Goal: Information Seeking & Learning: Learn about a topic

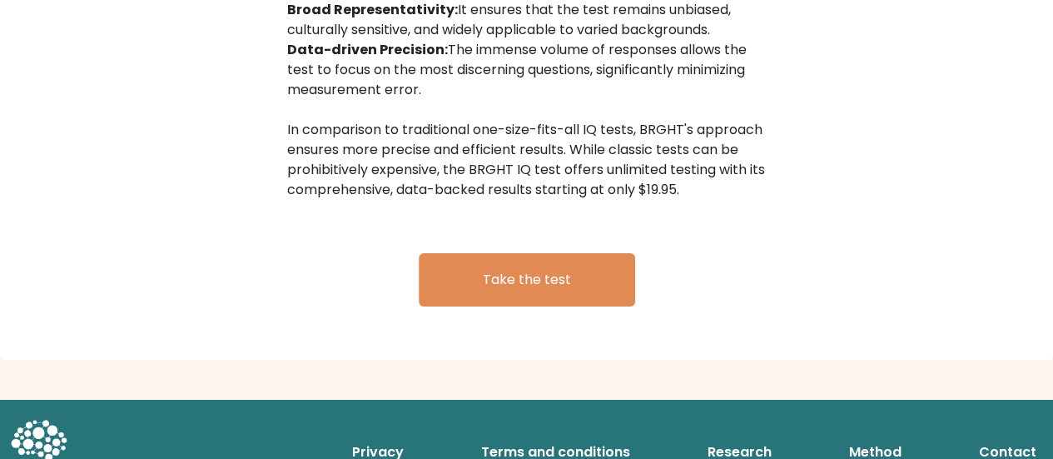
scroll to position [2870, 0]
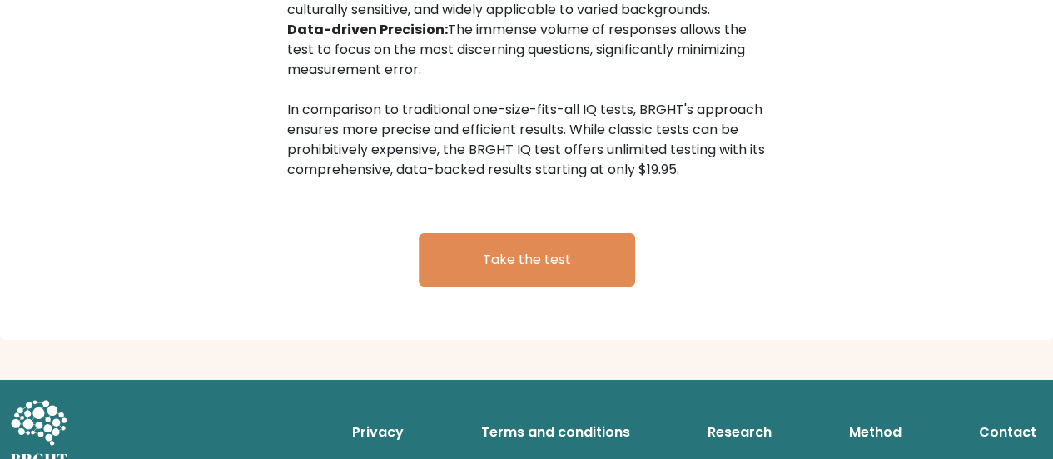
click at [388, 415] on link "Privacy" at bounding box center [377, 431] width 65 height 33
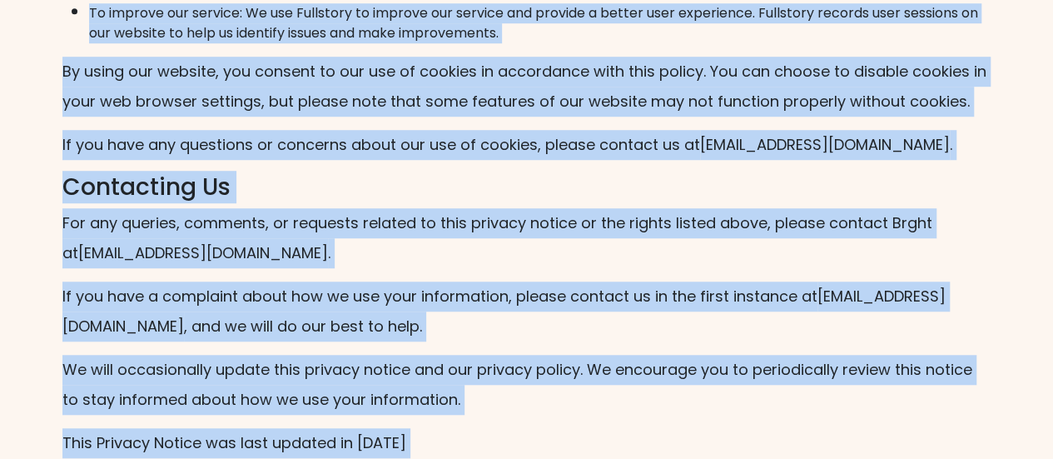
scroll to position [3789, 0]
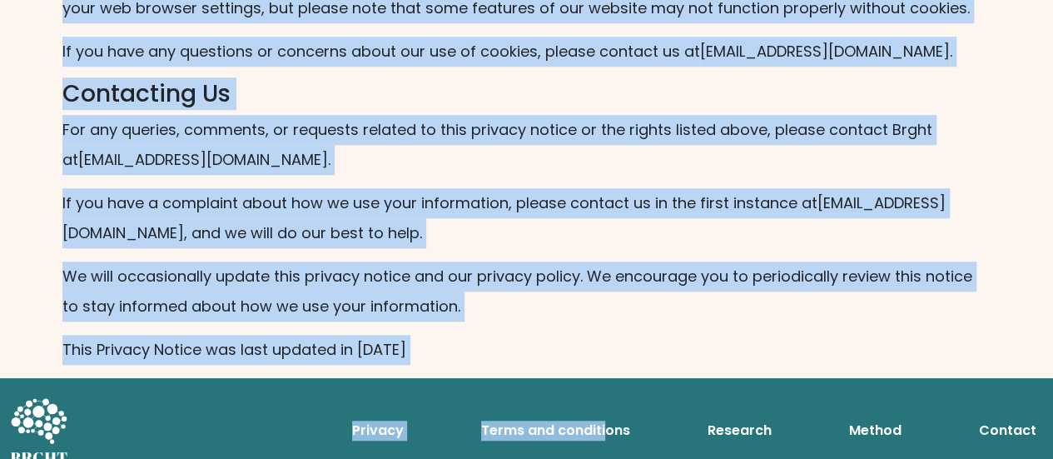
drag, startPoint x: 53, startPoint y: 143, endPoint x: 526, endPoint y: 319, distance: 504.4
copy div "Data Privacy Notice and Cookie Policy At Brght, we take data protection and ind…"
click at [502, 338] on p "This Privacy Notice was last updated in May 2023" at bounding box center [526, 350] width 929 height 30
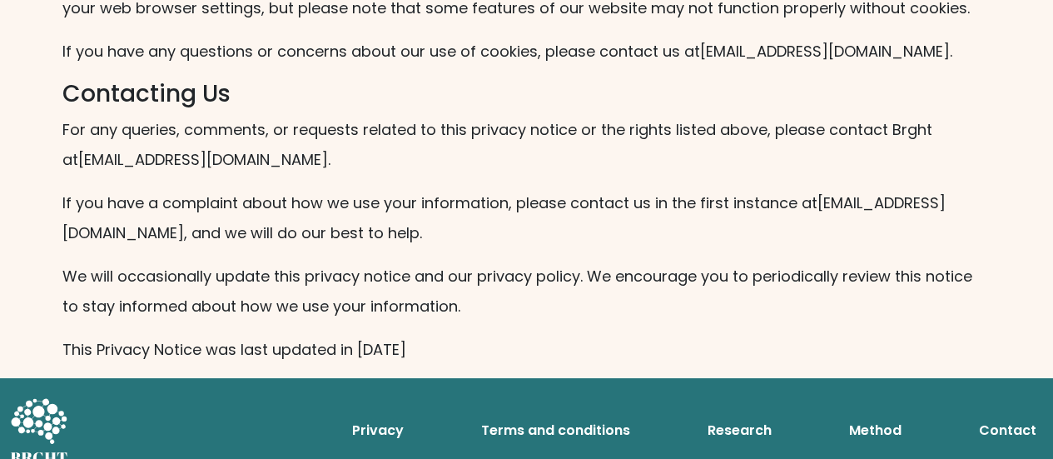
click at [578, 420] on link "Terms and conditions" at bounding box center [555, 430] width 162 height 33
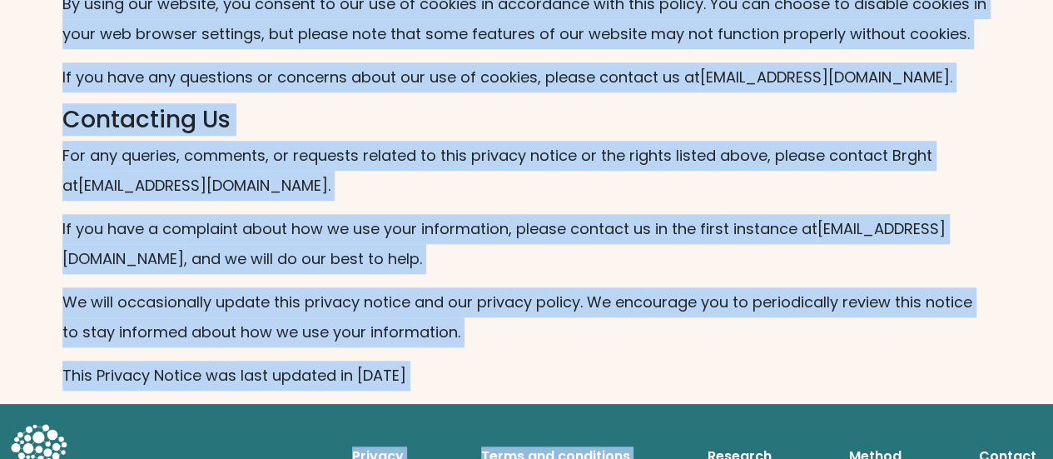
scroll to position [3785, 0]
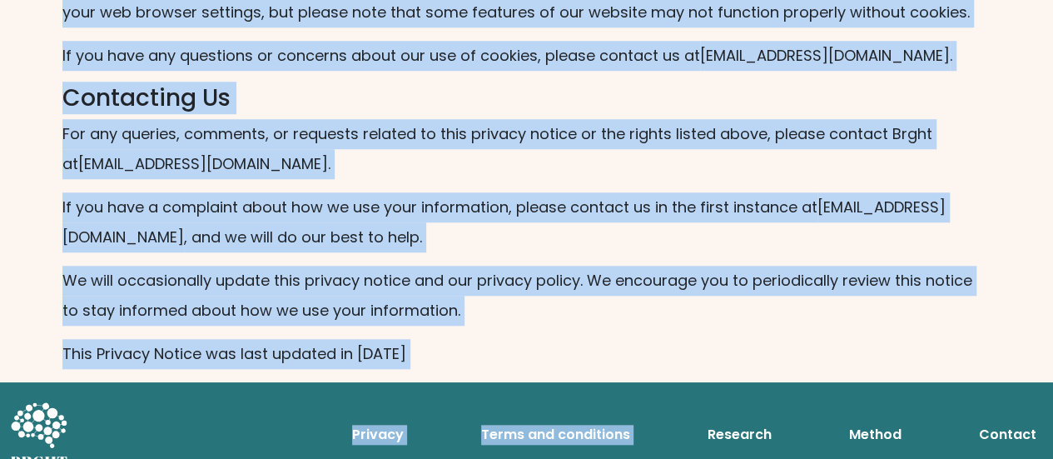
drag, startPoint x: 57, startPoint y: 145, endPoint x: 504, endPoint y: 332, distance: 485.4
copy div "Data Privacy Notice and Cookie Policy At Brght, we take data protection and ind…"
click at [391, 139] on p "For any queries, comments, or requests related to this privacy notice or the ri…" at bounding box center [526, 149] width 929 height 60
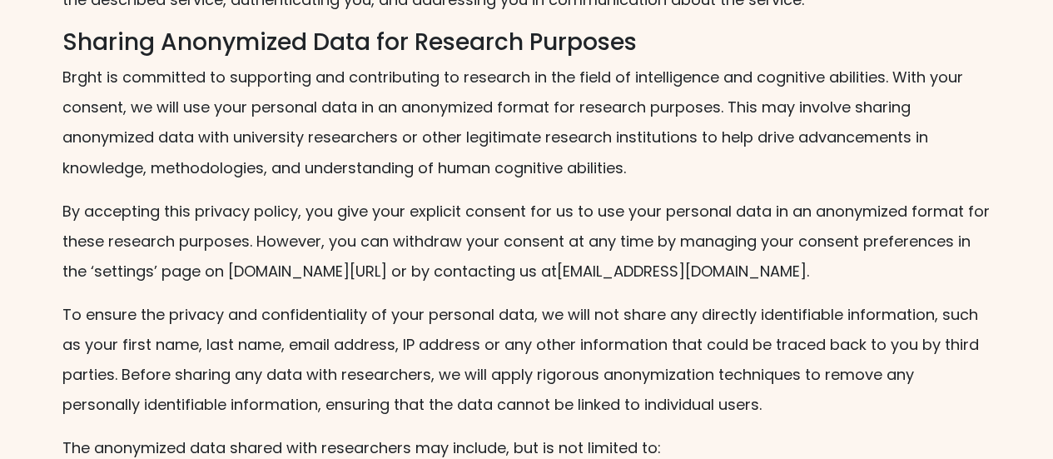
scroll to position [1409, 0]
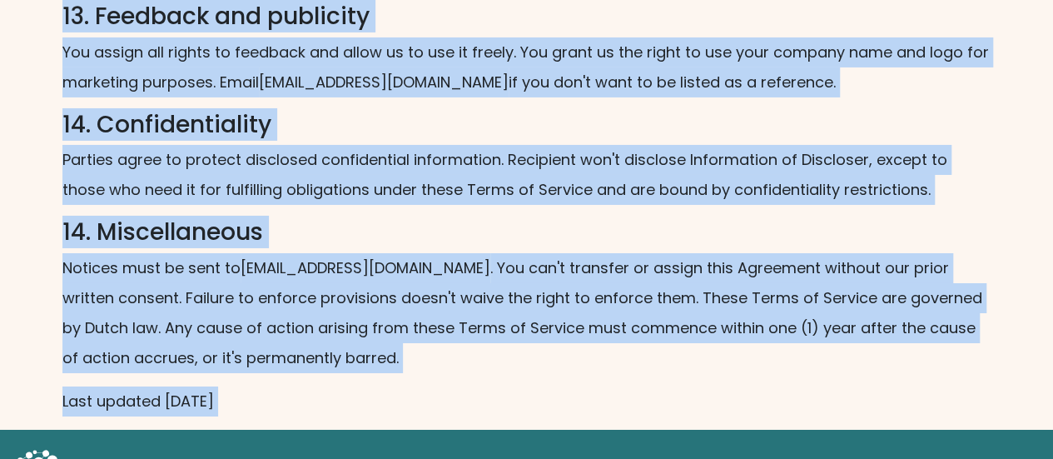
scroll to position [2860, 0]
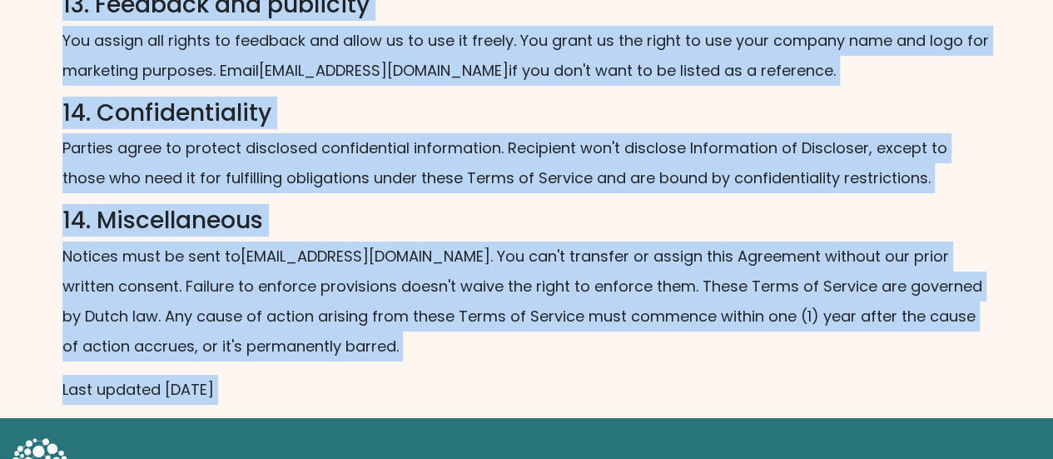
drag, startPoint x: 47, startPoint y: 147, endPoint x: 310, endPoint y: 325, distance: 318.2
copy div "1. About us Brght.org ("Site") is operated by Assessly BV. ("Brght," "we," "us"…"
click at [310, 375] on p "Last updated May 2023" at bounding box center [526, 390] width 929 height 30
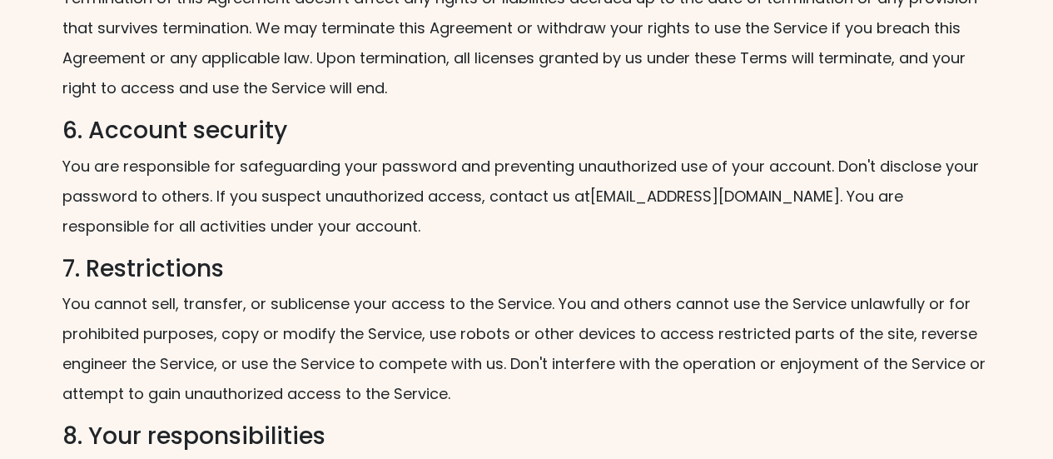
scroll to position [1605, 0]
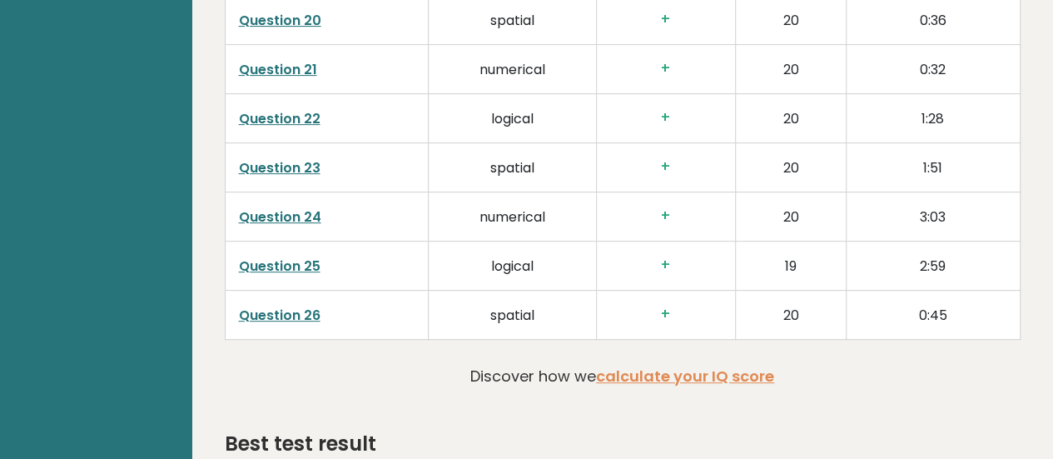
scroll to position [3545, 0]
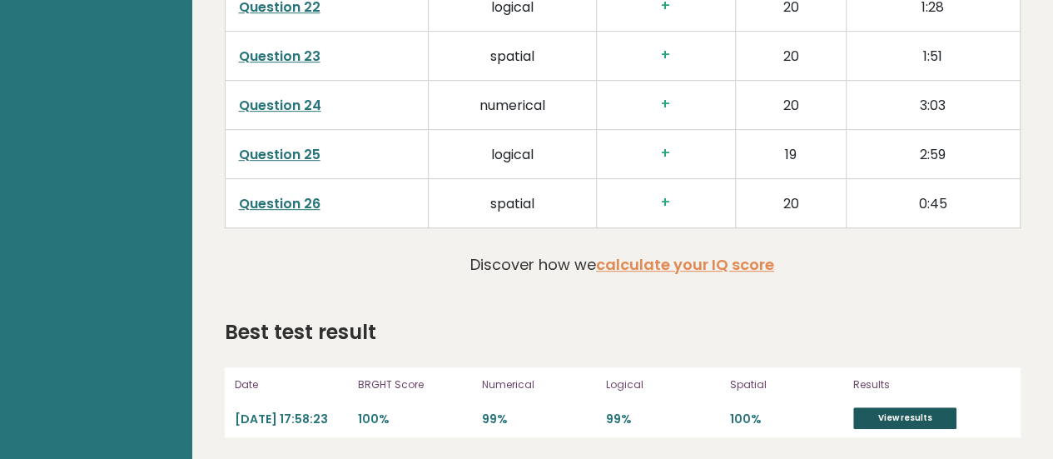
click at [946, 415] on link "View results" at bounding box center [904, 418] width 103 height 22
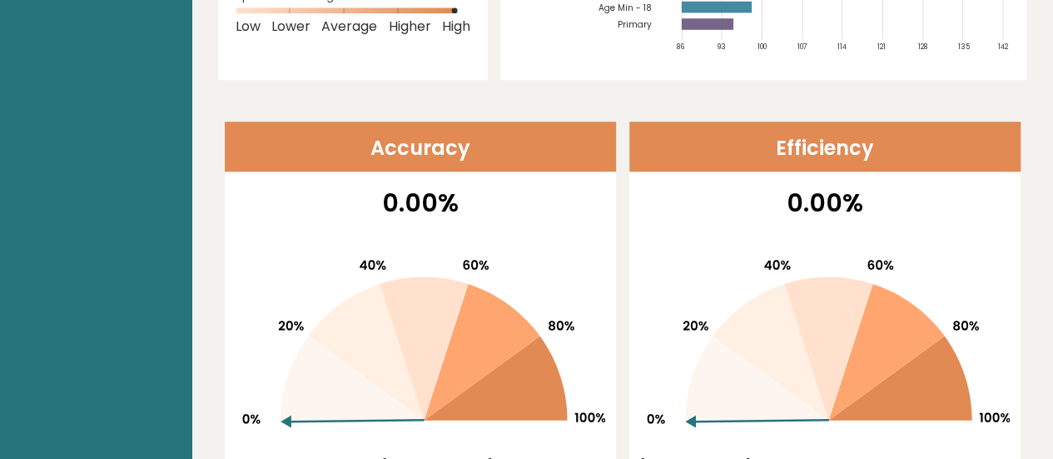
scroll to position [0, 0]
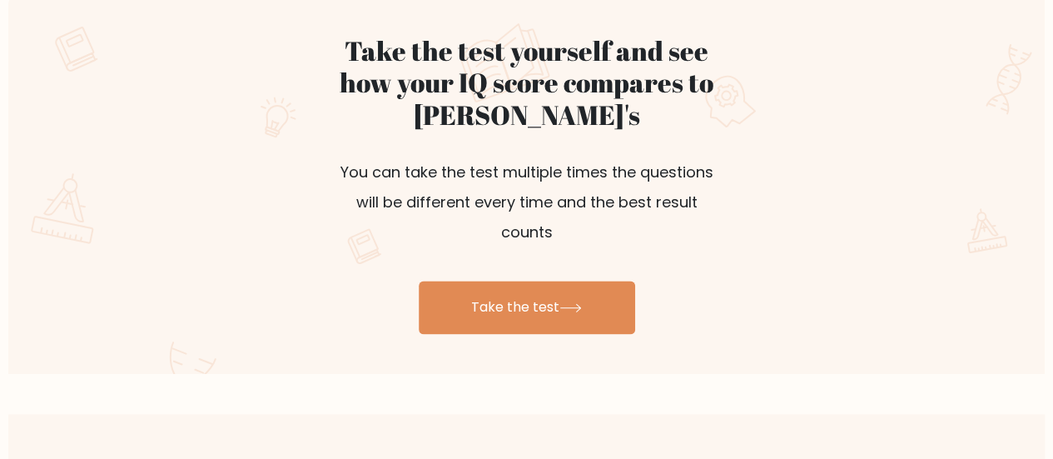
scroll to position [1014, 0]
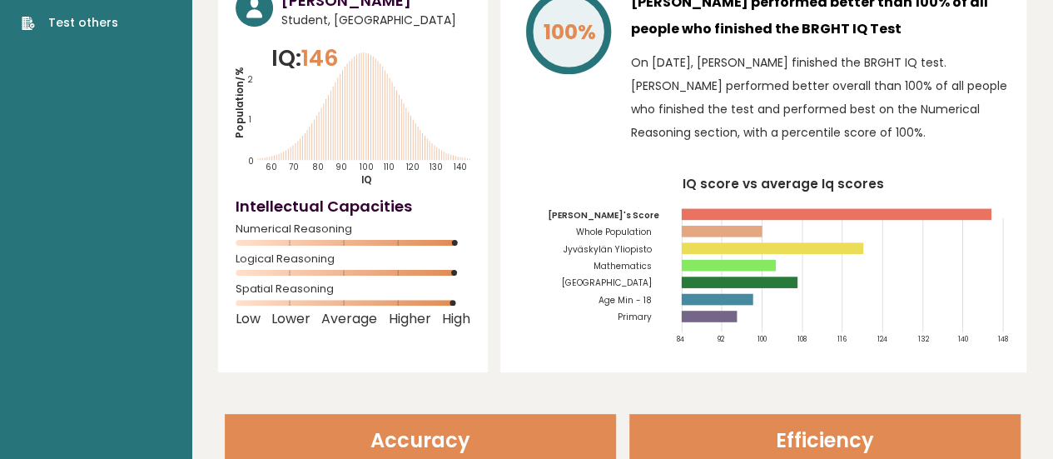
scroll to position [112, 0]
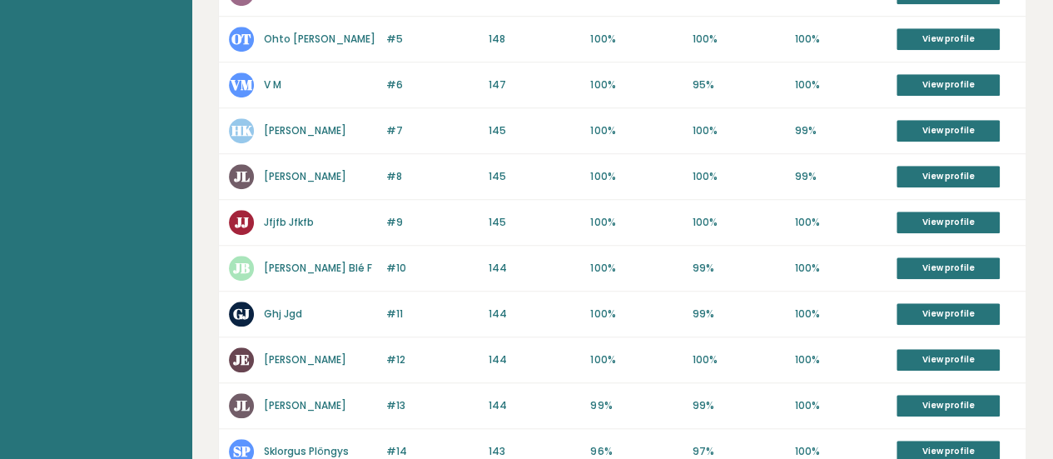
scroll to position [571, 0]
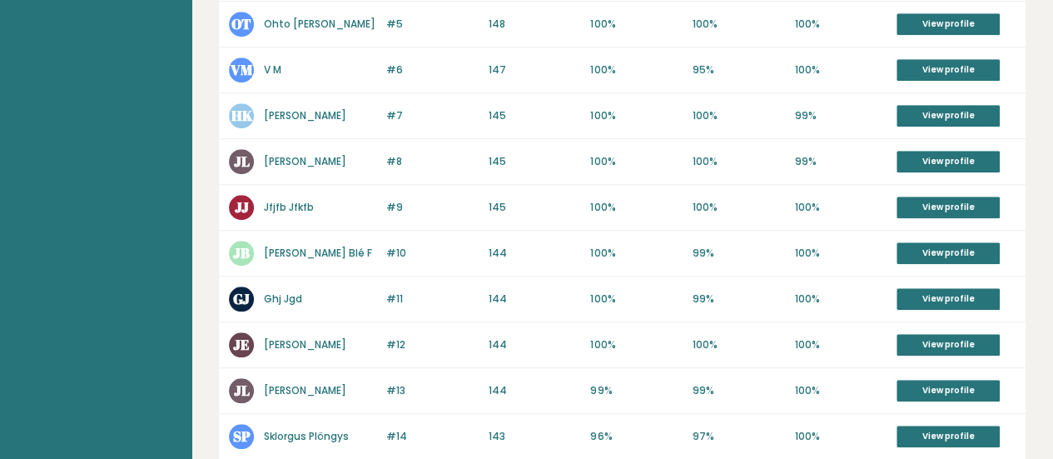
click at [301, 154] on link "[PERSON_NAME]" at bounding box center [305, 161] width 82 height 14
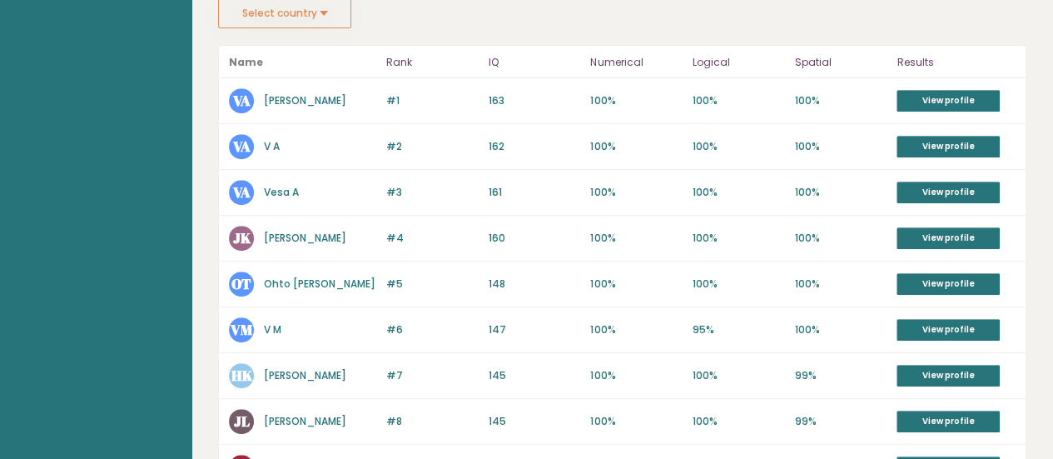
scroll to position [316, 0]
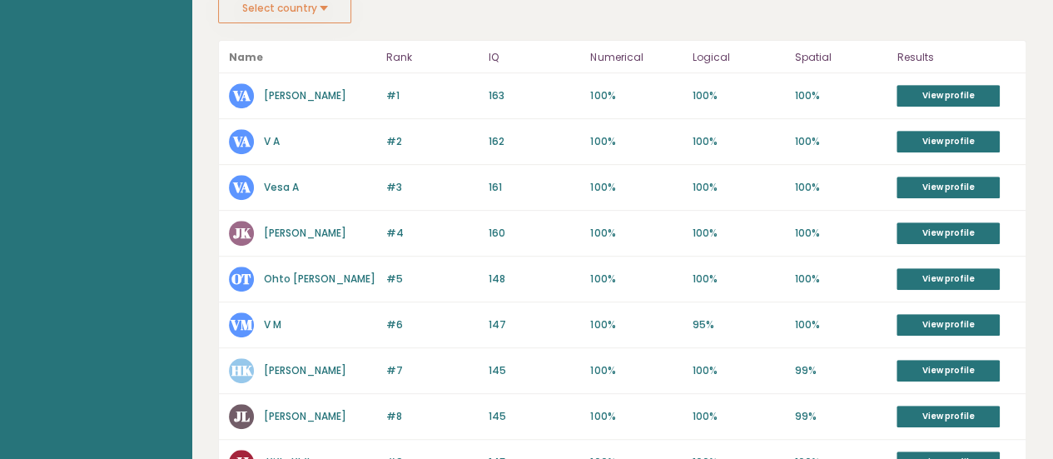
click at [333, 96] on link "[PERSON_NAME]" at bounding box center [305, 95] width 82 height 14
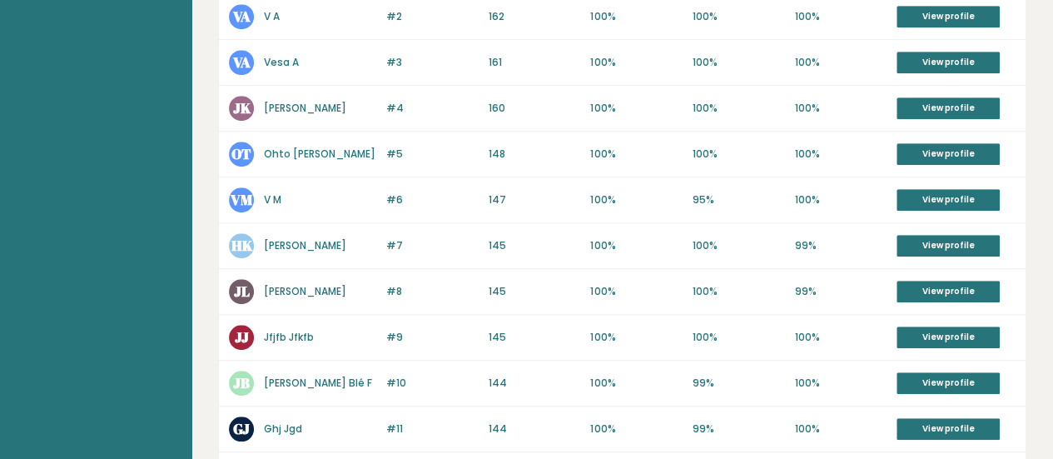
scroll to position [479, 0]
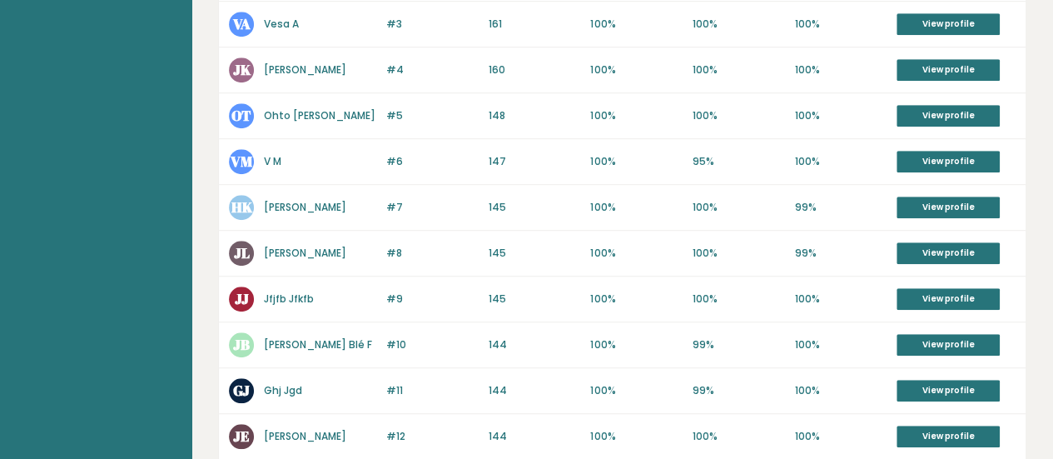
click at [294, 292] on link "Jfjfb Jfkfb" at bounding box center [289, 298] width 50 height 14
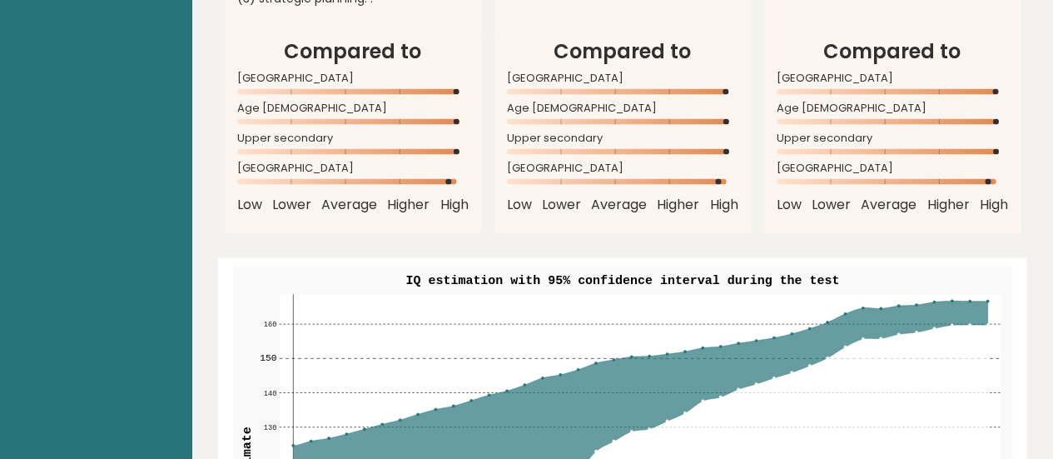
scroll to position [1498, 0]
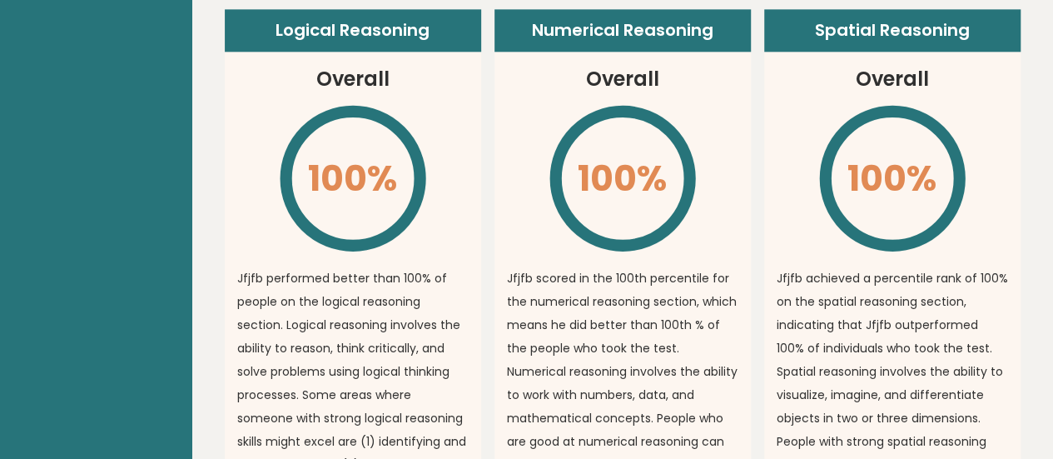
scroll to position [1005, 0]
